Goal: Task Accomplishment & Management: Use online tool/utility

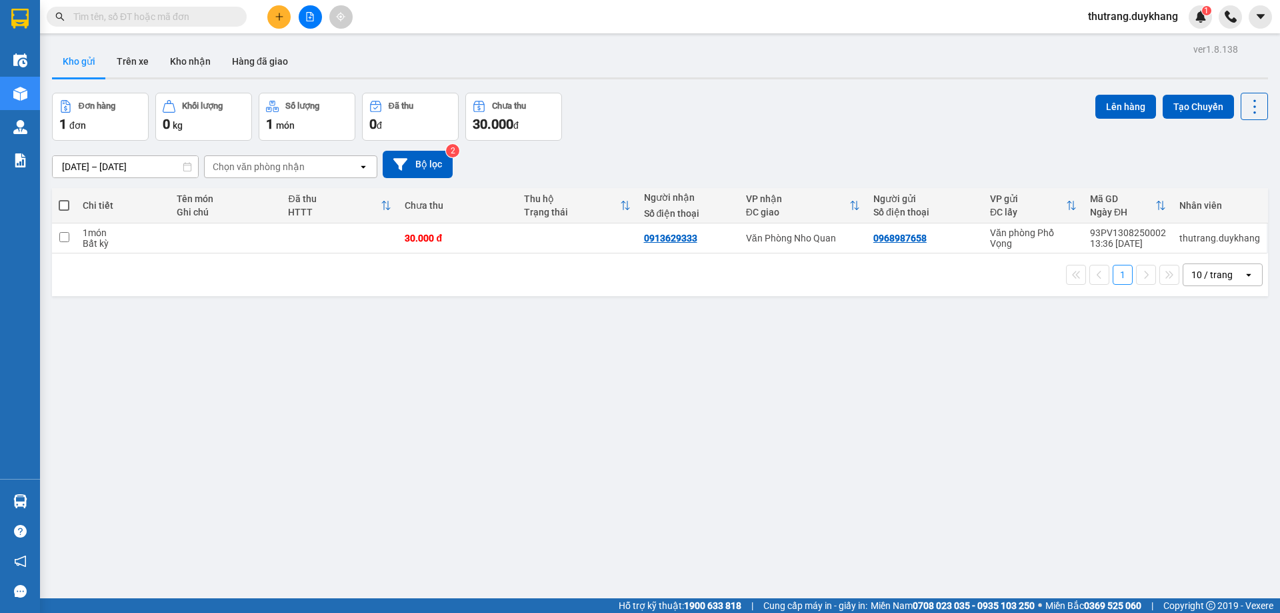
type input "0896631696"
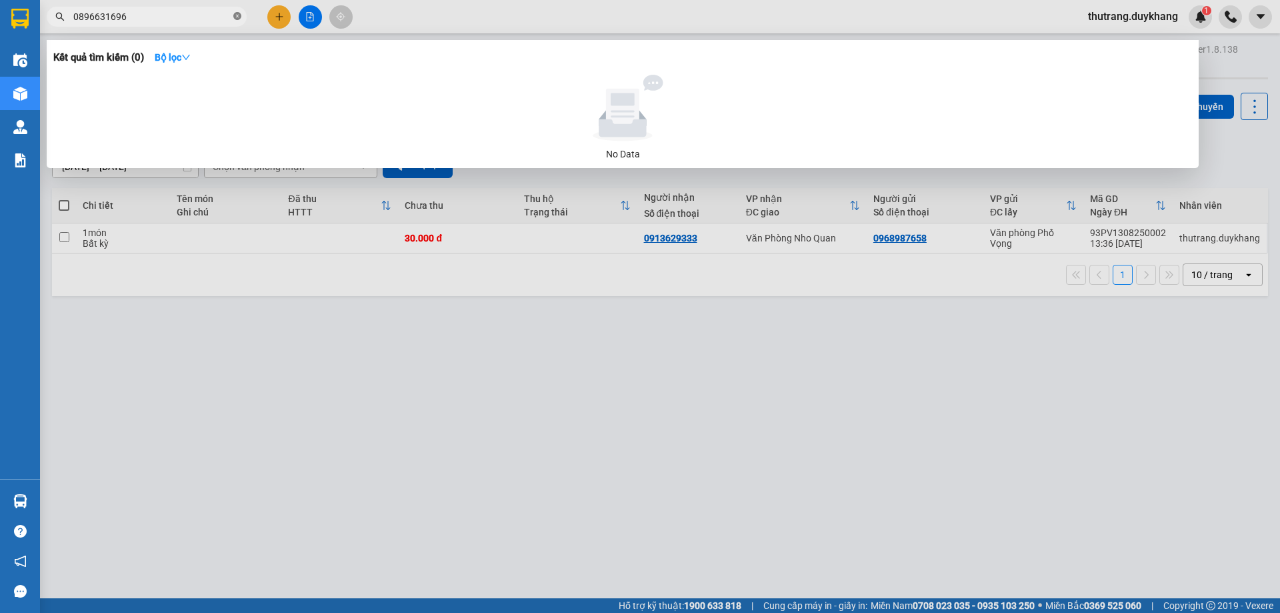
click at [236, 19] on icon "close-circle" at bounding box center [237, 16] width 8 height 8
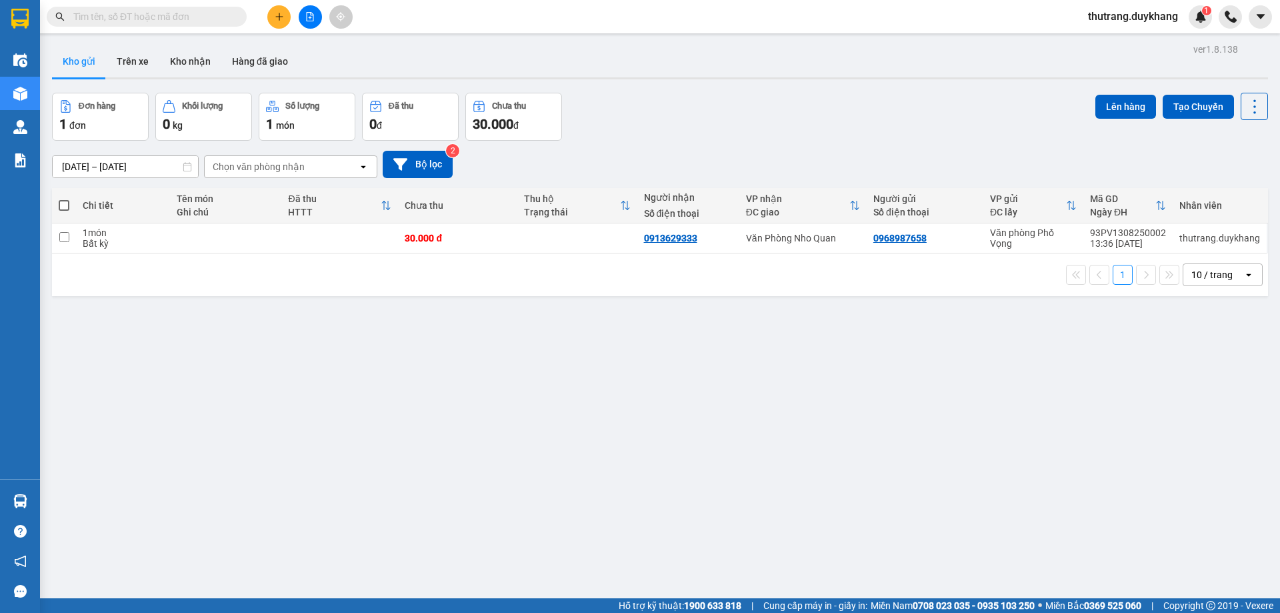
click at [203, 15] on input "text" at bounding box center [151, 16] width 157 height 15
drag, startPoint x: 213, startPoint y: 21, endPoint x: 255, endPoint y: 3, distance: 45.4
click at [218, 18] on input "text" at bounding box center [151, 16] width 157 height 15
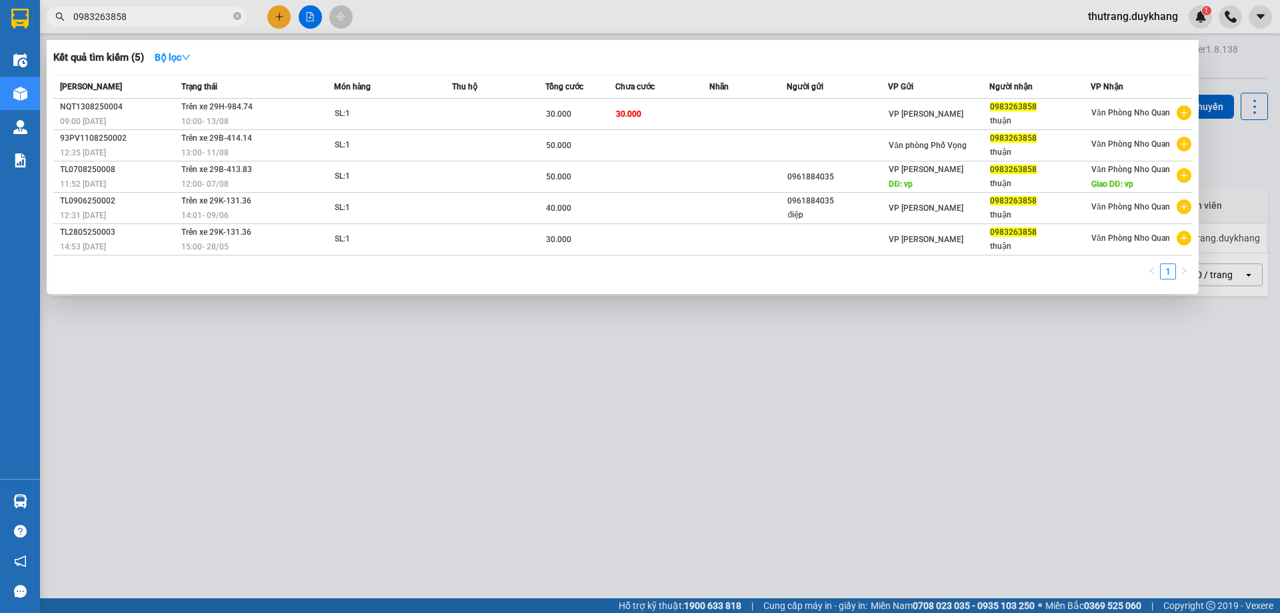
type input "0983263858"
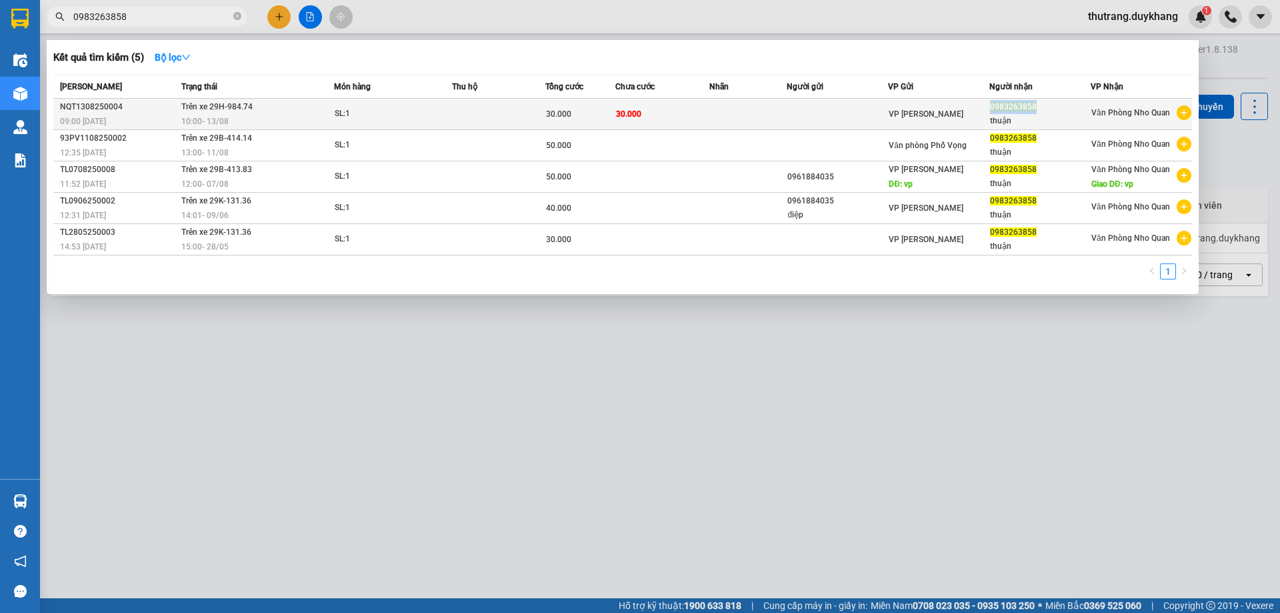
drag, startPoint x: 992, startPoint y: 110, endPoint x: 1034, endPoint y: 108, distance: 42.1
click at [1034, 108] on span "0983263858" at bounding box center [1013, 106] width 47 height 9
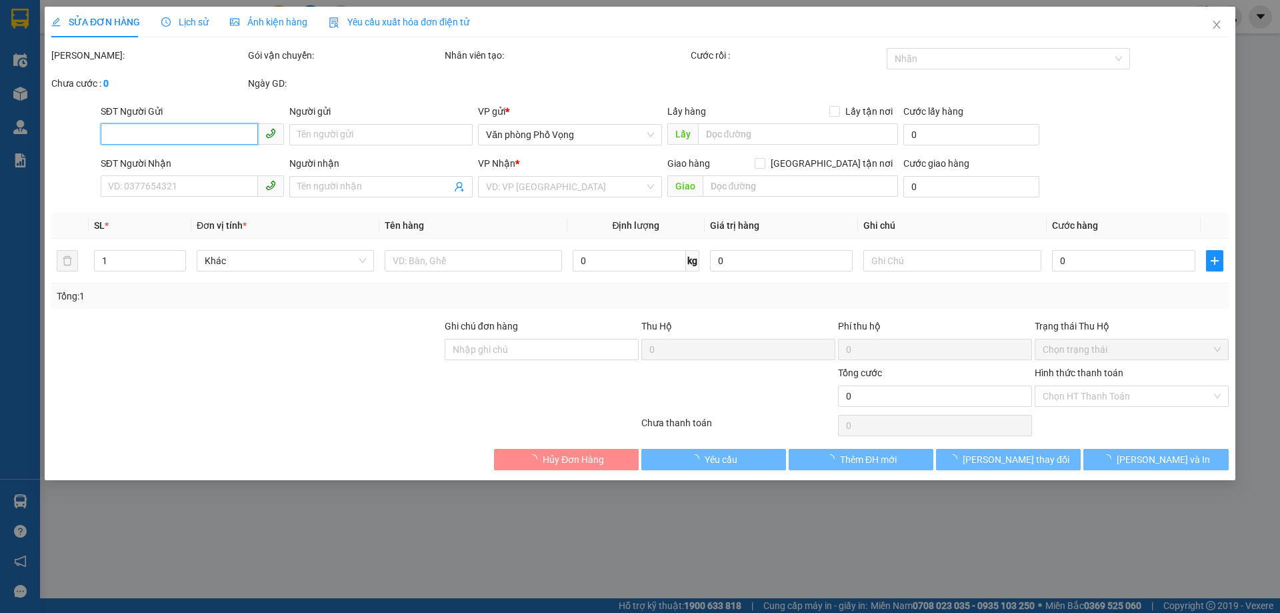
type input "0983263858"
type input "thuận"
type input "30.000"
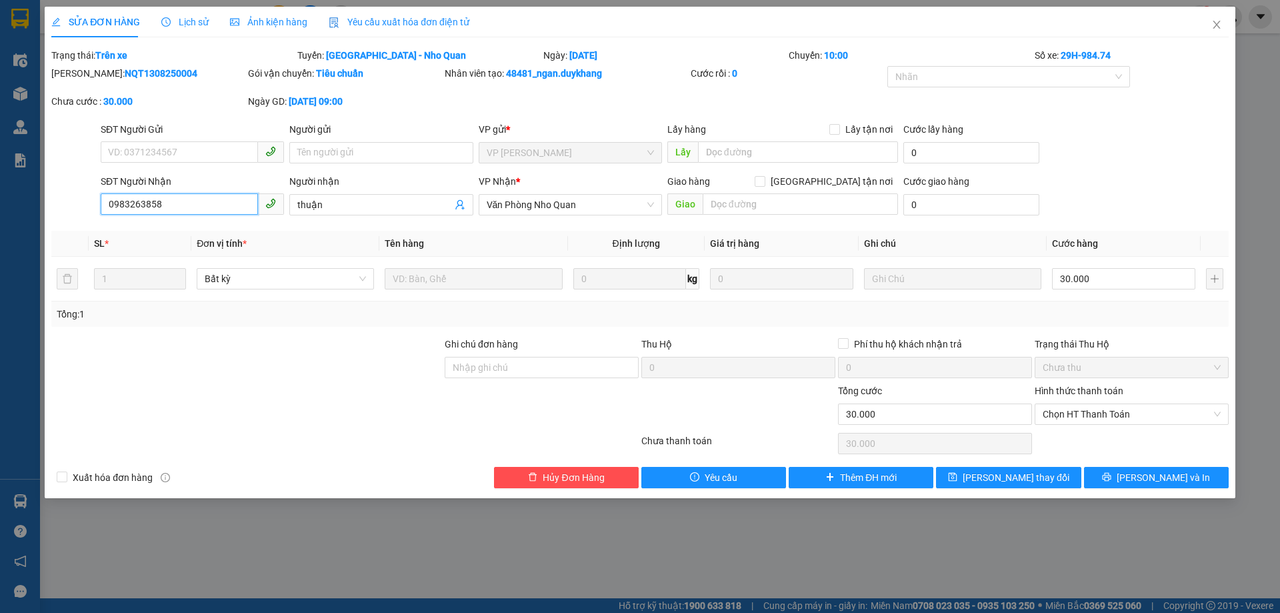
drag, startPoint x: 1034, startPoint y: 108, endPoint x: 81, endPoint y: 208, distance: 958.0
click at [81, 208] on div "SĐT Người Nhận 0983263858 0983263858 Người nhận thuận VP Nhận * Văn Phòng Nho Q…" at bounding box center [640, 197] width 1180 height 47
click at [1215, 25] on icon "close" at bounding box center [1216, 24] width 11 height 11
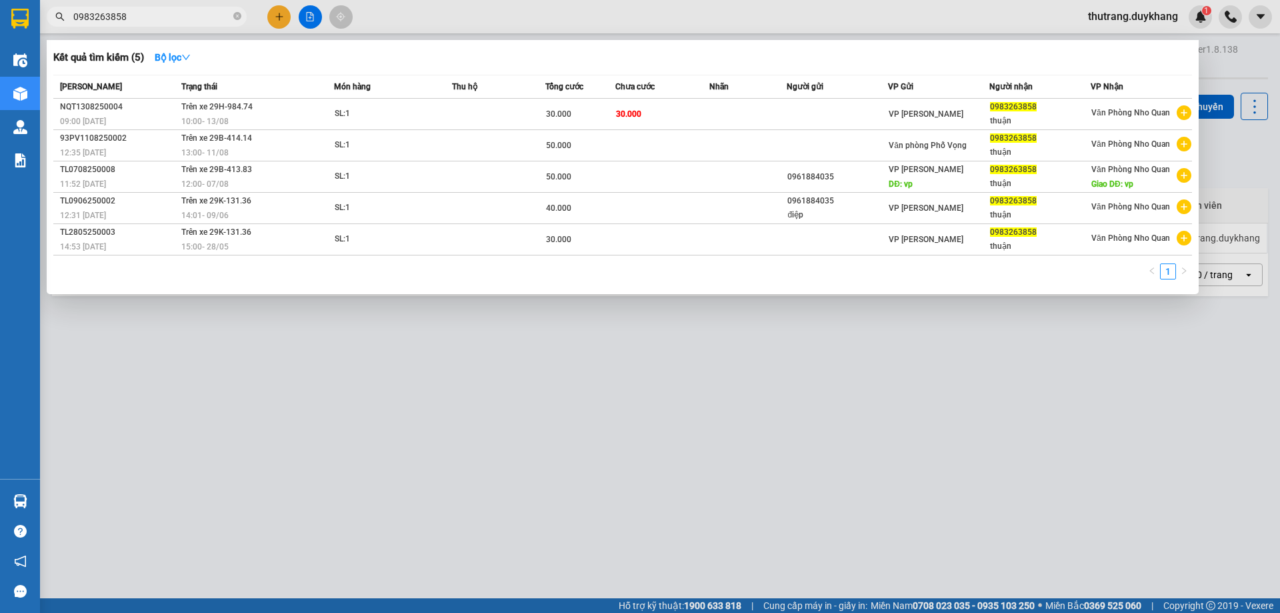
click at [193, 19] on input "0983263858" at bounding box center [151, 16] width 157 height 15
